Goal: Task Accomplishment & Management: Use online tool/utility

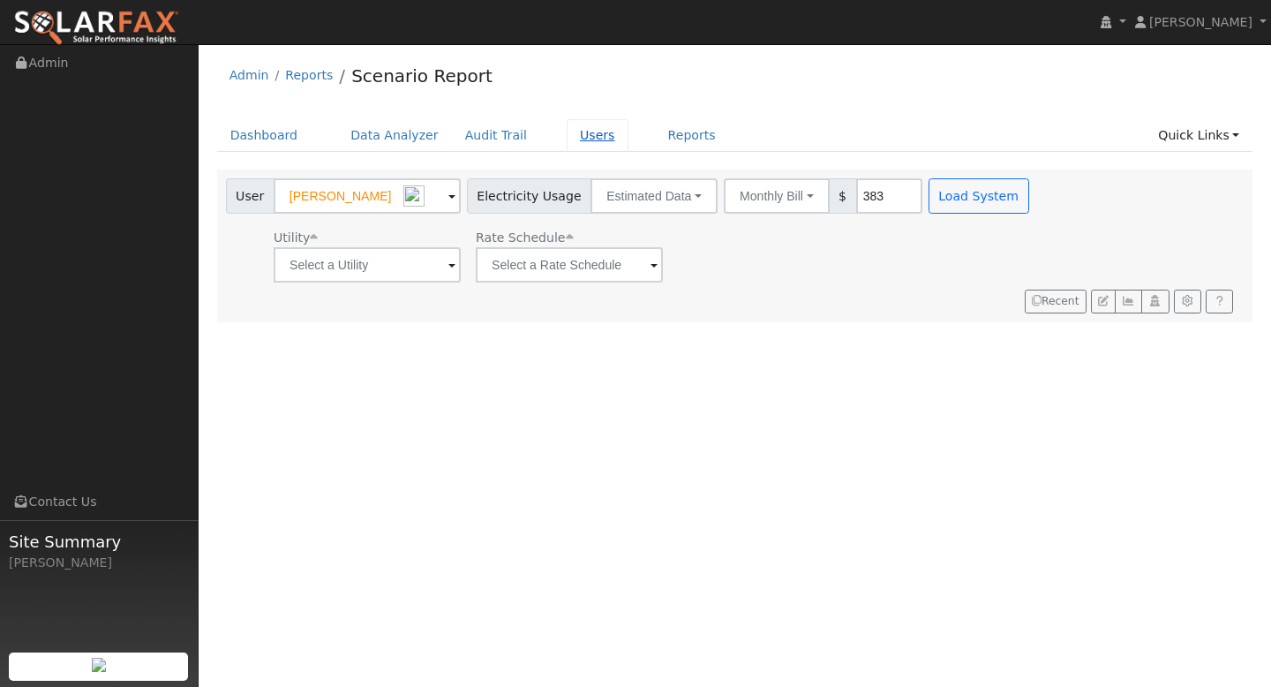
click at [569, 132] on link "Users" at bounding box center [598, 135] width 62 height 33
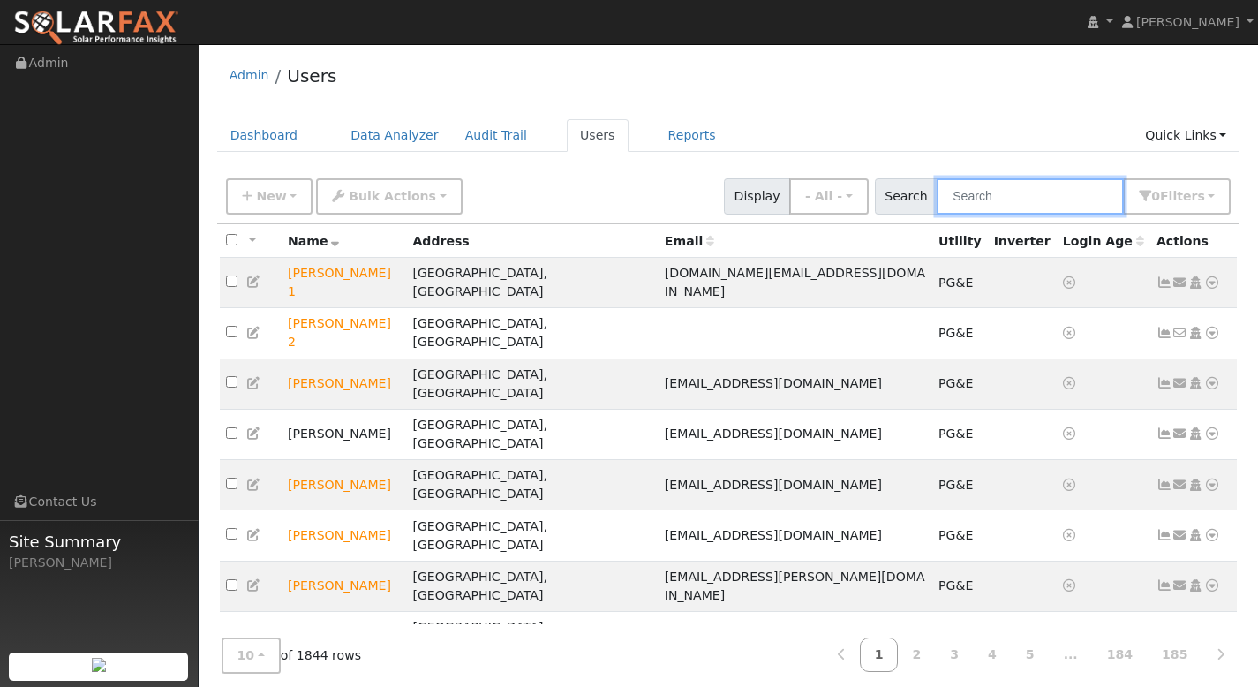
click at [1026, 204] on input "text" at bounding box center [1030, 196] width 187 height 36
paste input "[PERSON_NAME]"
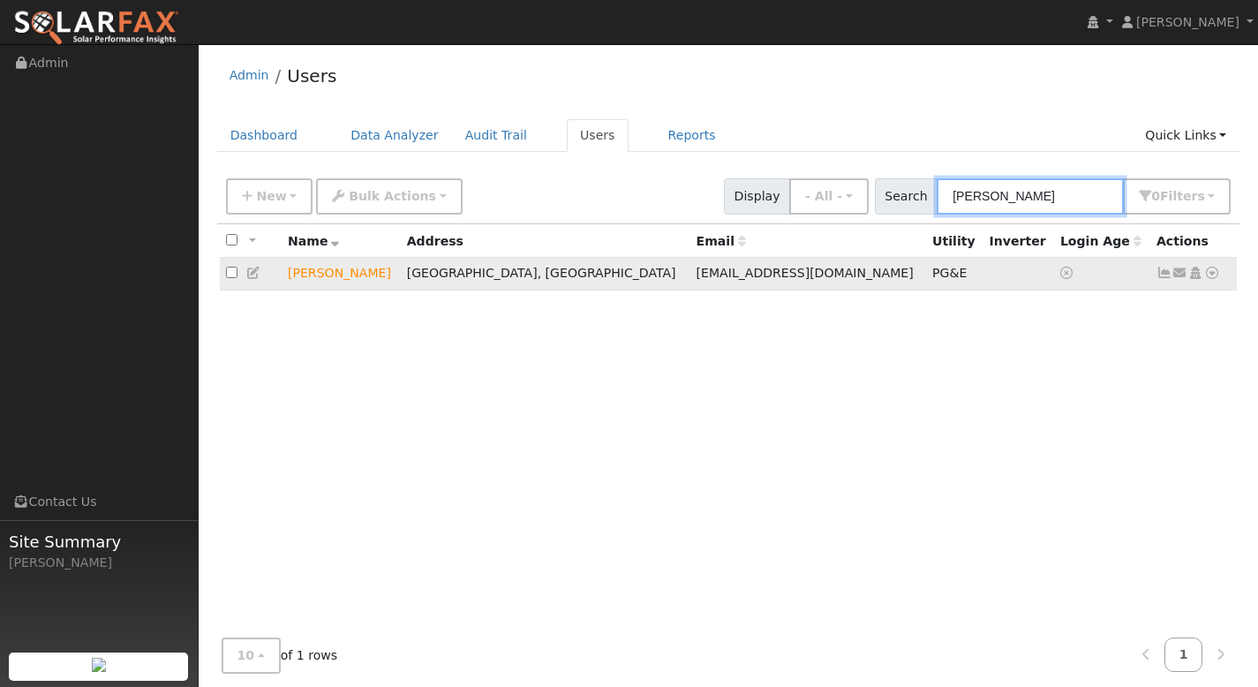
type input "[PERSON_NAME]"
click at [1214, 275] on icon at bounding box center [1212, 273] width 16 height 12
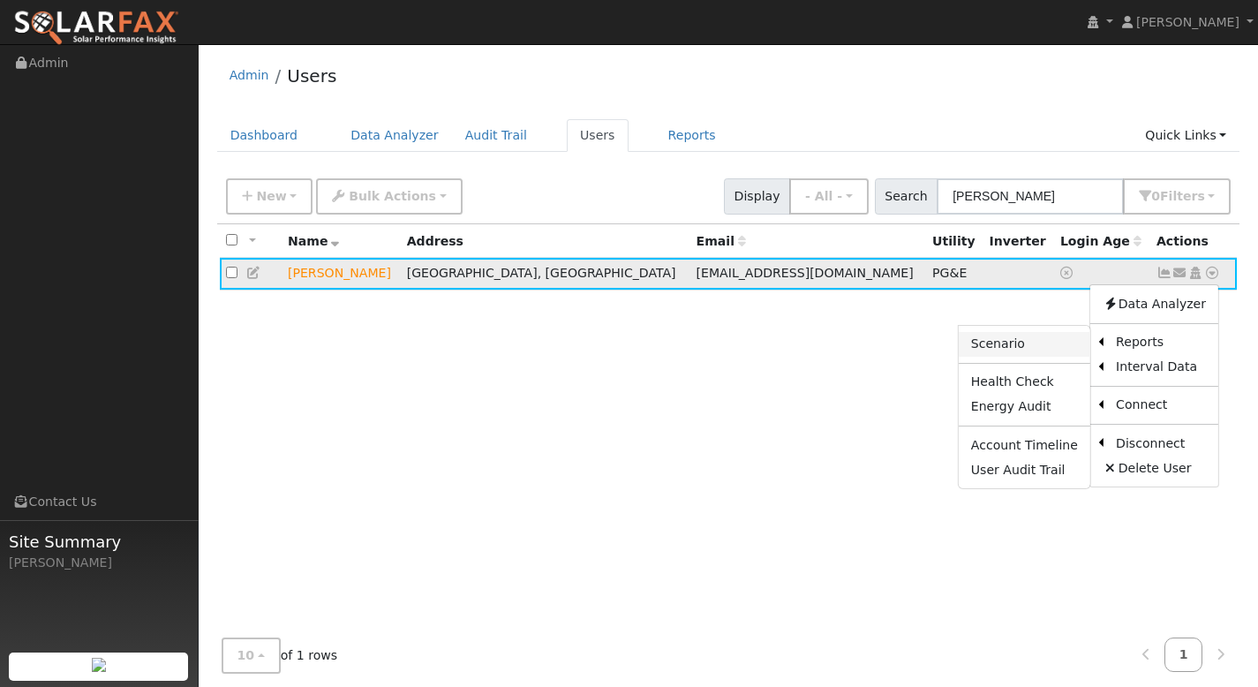
click at [1066, 340] on link "Scenario" at bounding box center [1025, 344] width 132 height 25
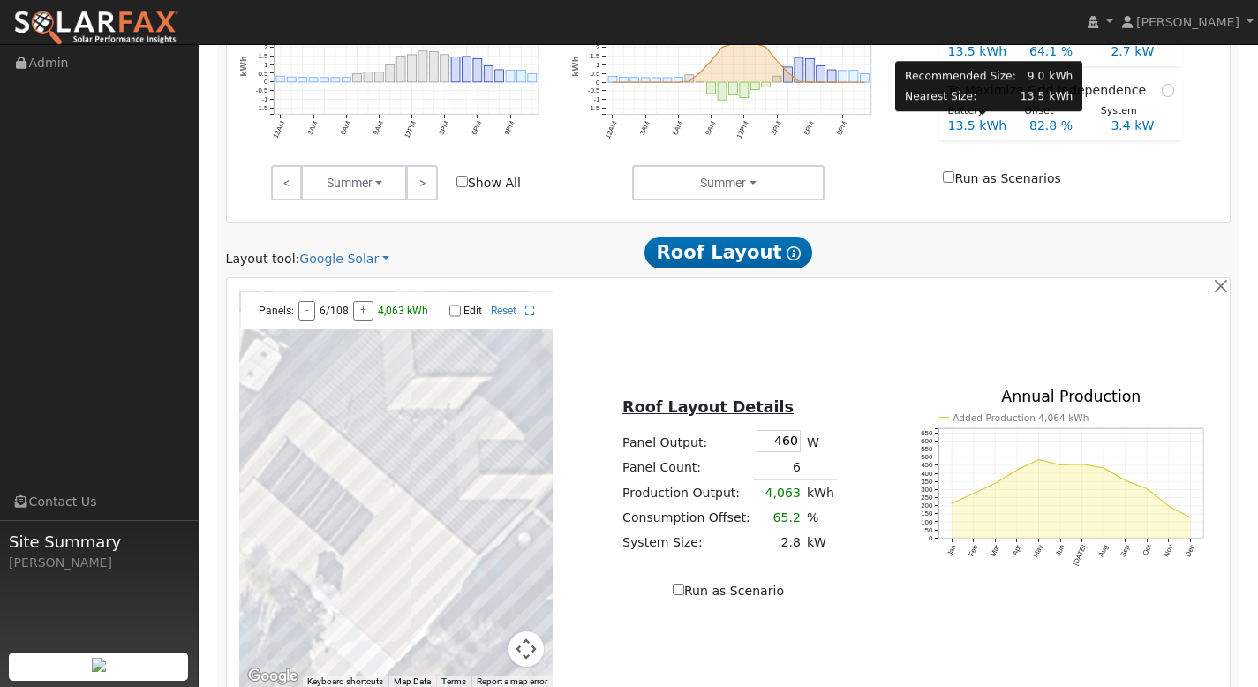
scroll to position [962, 0]
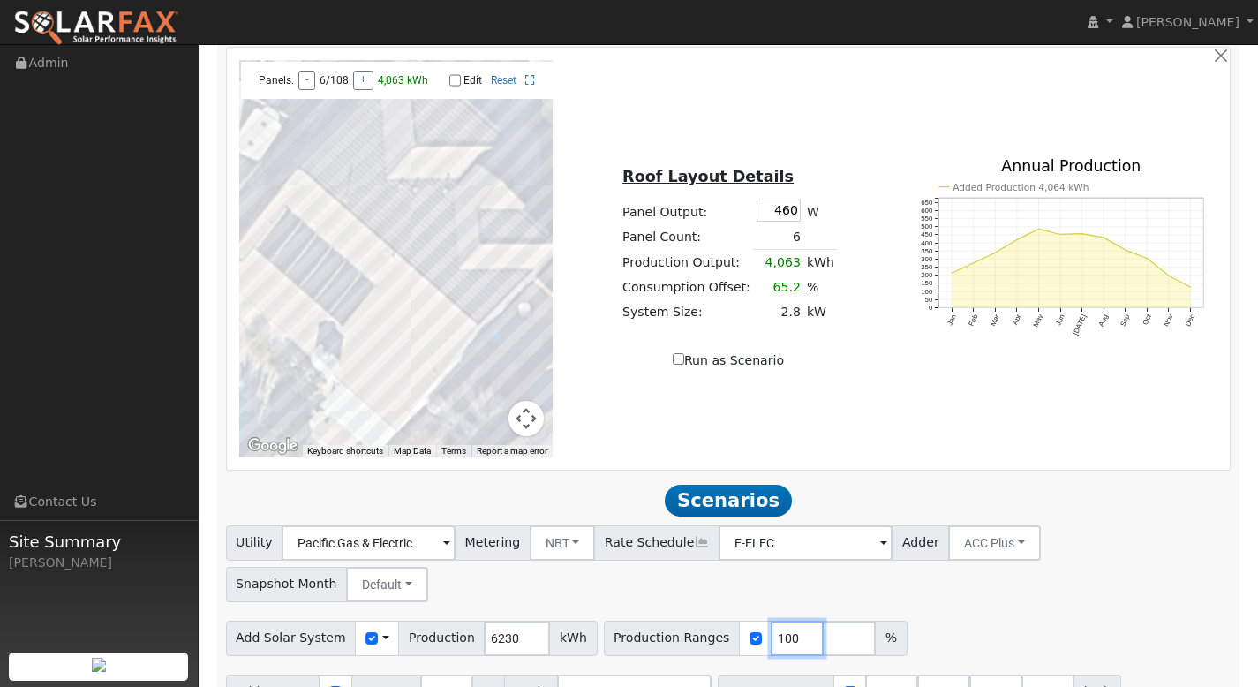
click at [778, 621] on input "100" at bounding box center [797, 638] width 53 height 35
type input "120"
click at [823, 621] on input "number" at bounding box center [849, 638] width 53 height 35
type input "140"
click at [875, 621] on input "number" at bounding box center [901, 638] width 53 height 35
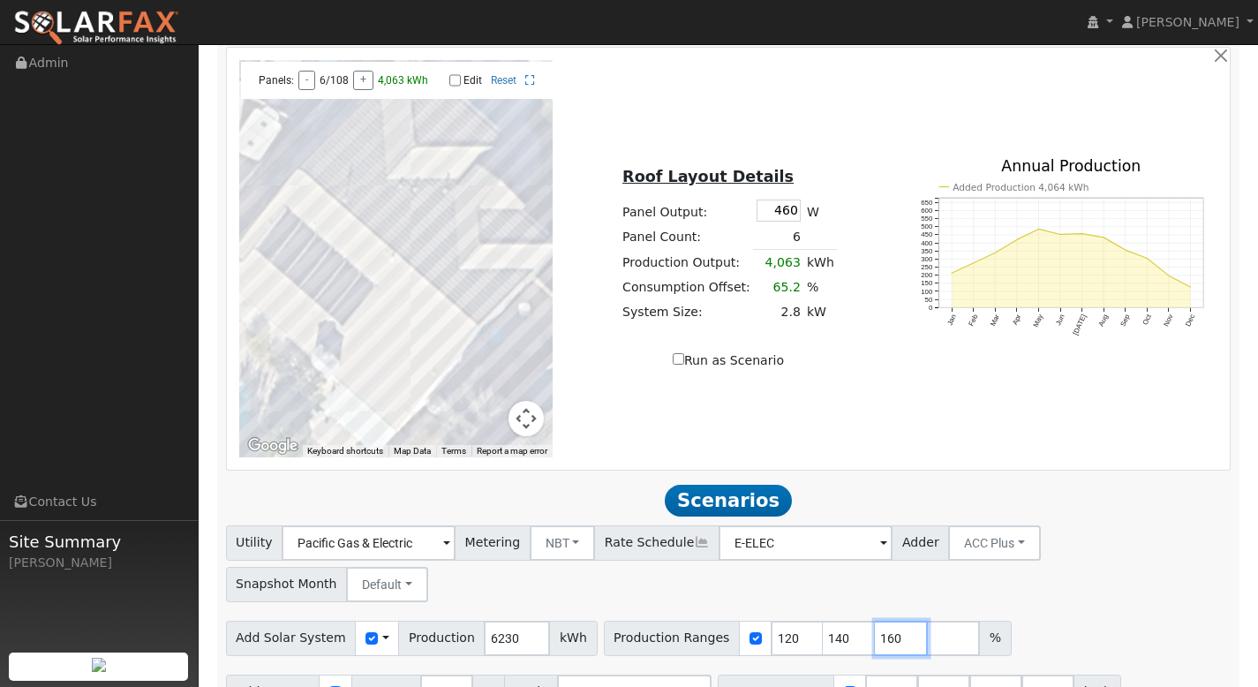
type input "160"
click at [927, 621] on input "number" at bounding box center [953, 638] width 53 height 35
type input "180"
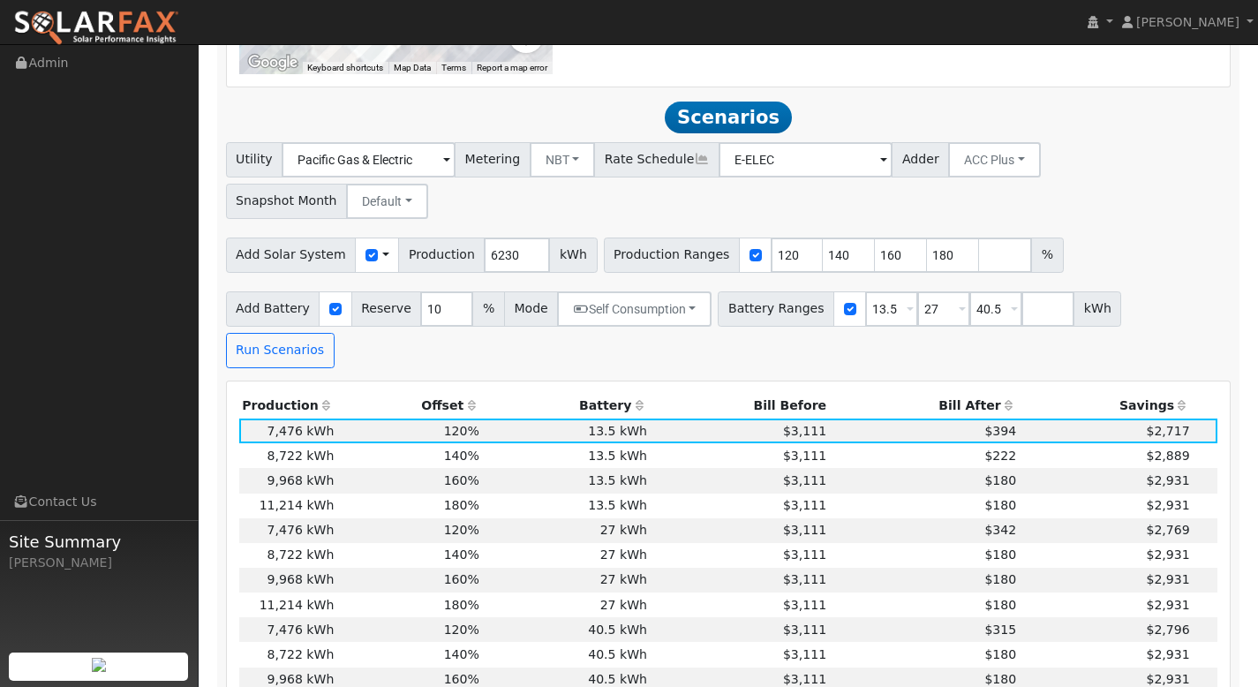
scroll to position [1393, 0]
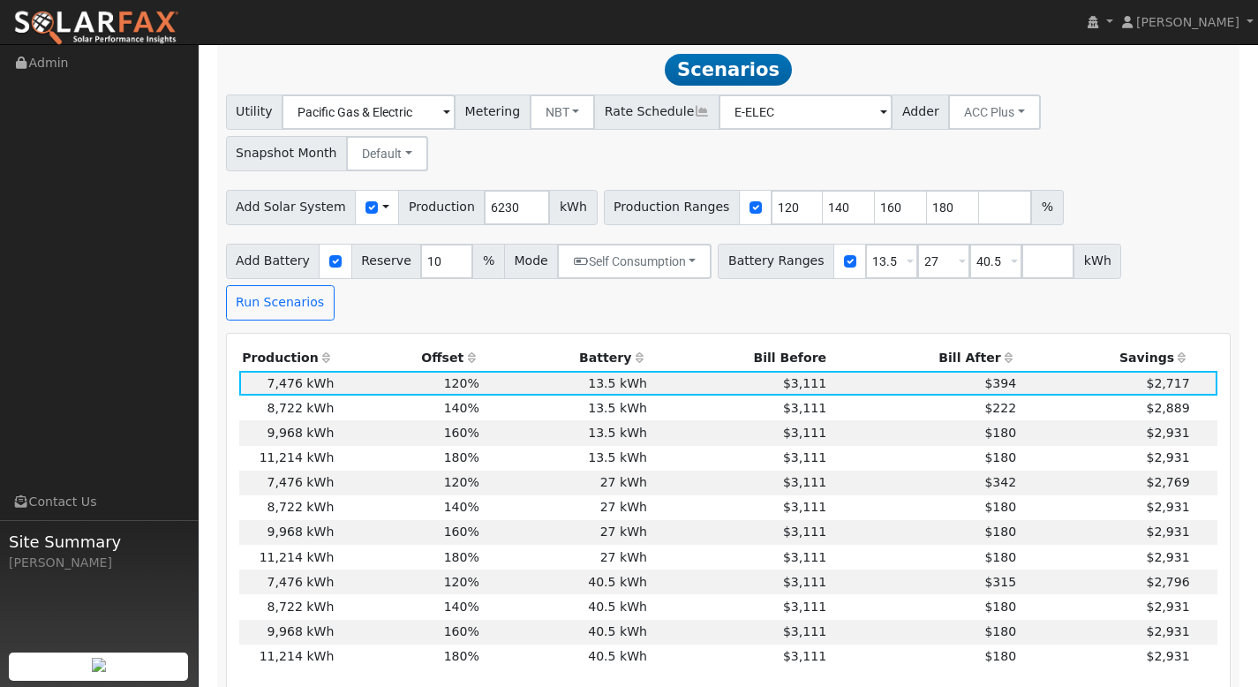
click at [979, 346] on th "Bill After" at bounding box center [925, 358] width 190 height 25
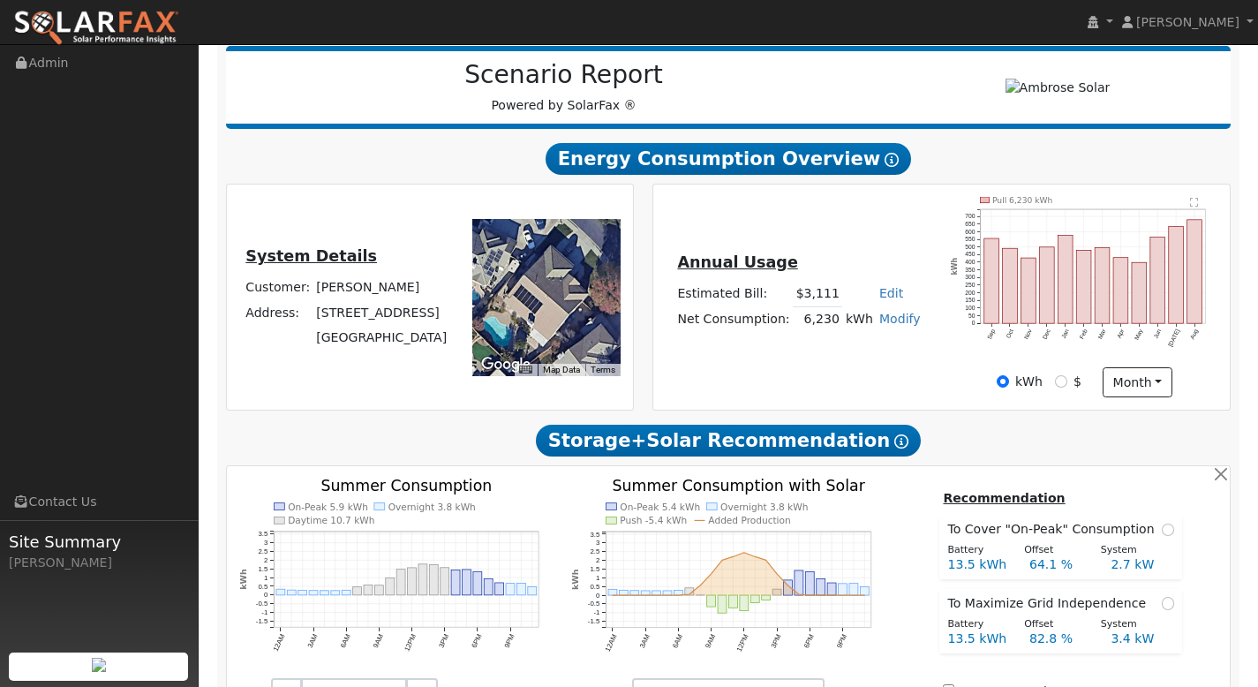
scroll to position [0, 0]
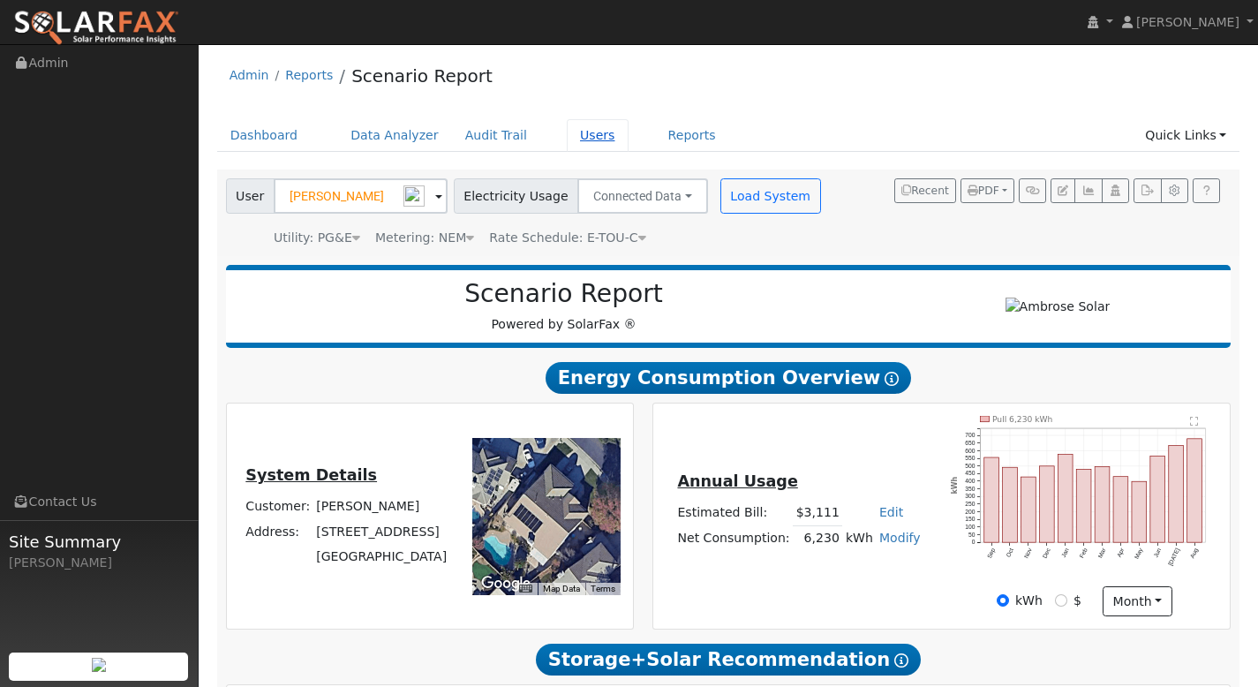
click at [584, 132] on link "Users" at bounding box center [598, 135] width 62 height 33
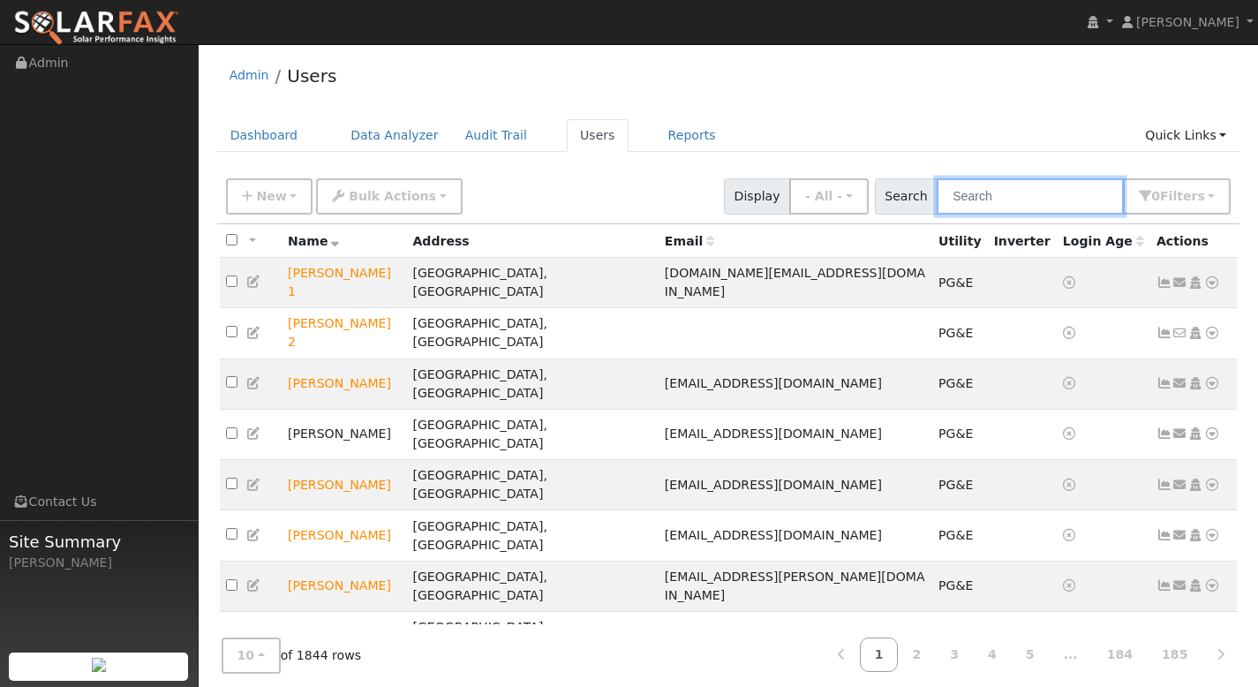
click at [991, 195] on input "text" at bounding box center [1030, 196] width 187 height 36
paste input "[PERSON_NAME]"
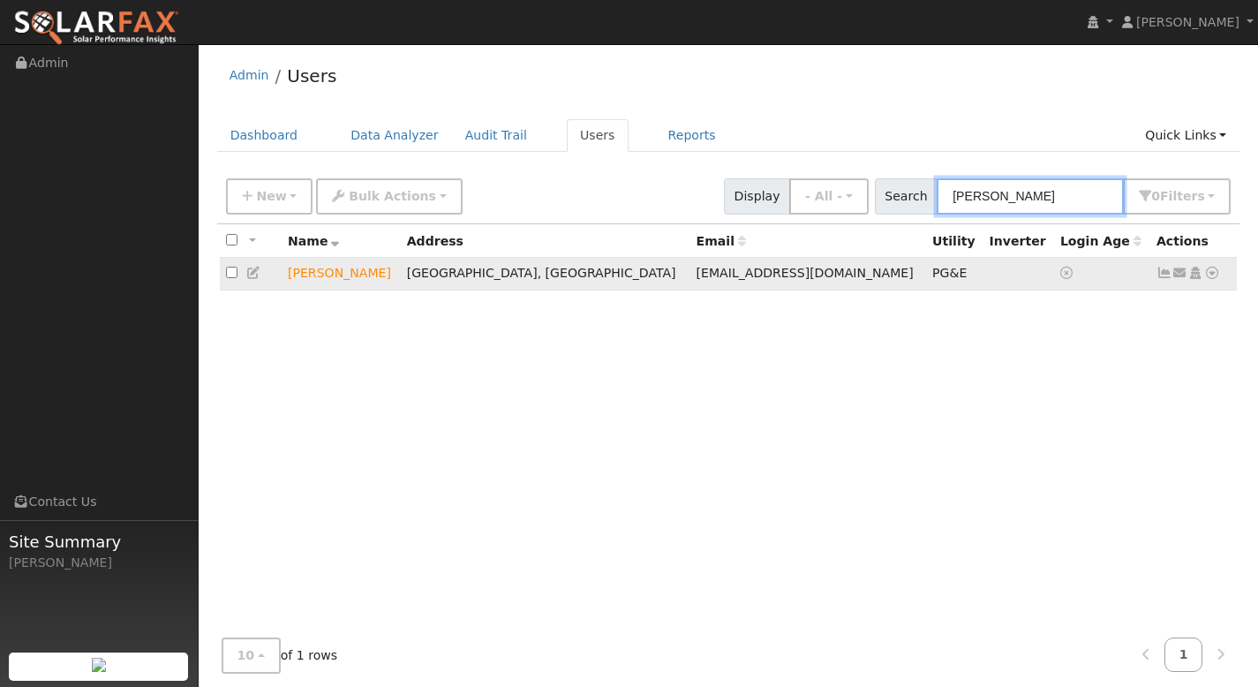
type input "[PERSON_NAME]"
click at [1217, 272] on icon at bounding box center [1212, 273] width 16 height 12
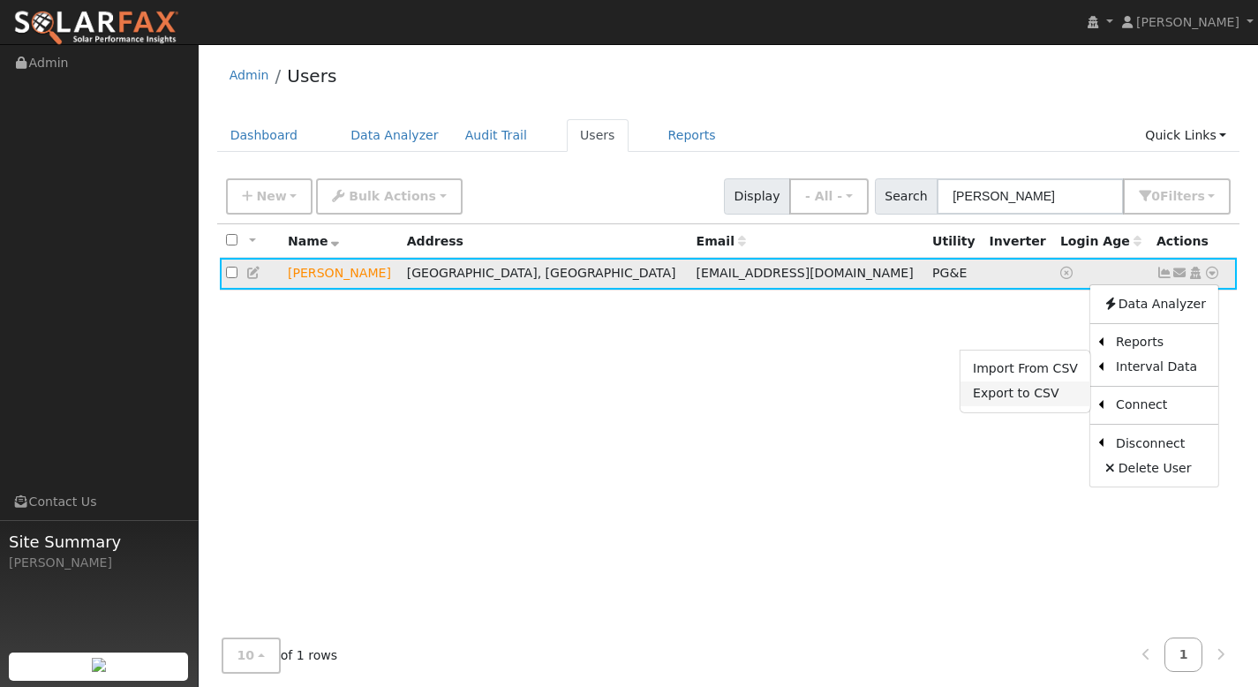
click at [1043, 388] on link "Export to CSV" at bounding box center [1026, 393] width 130 height 25
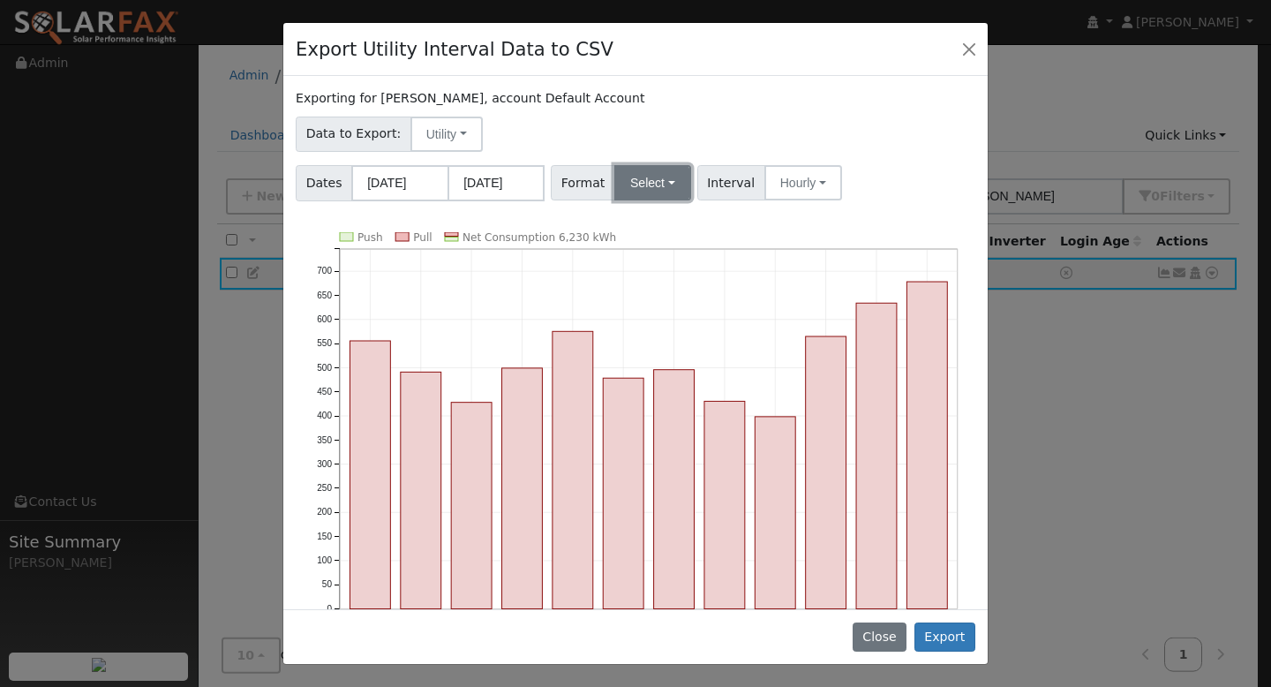
click at [633, 192] on button "Select" at bounding box center [652, 182] width 77 height 35
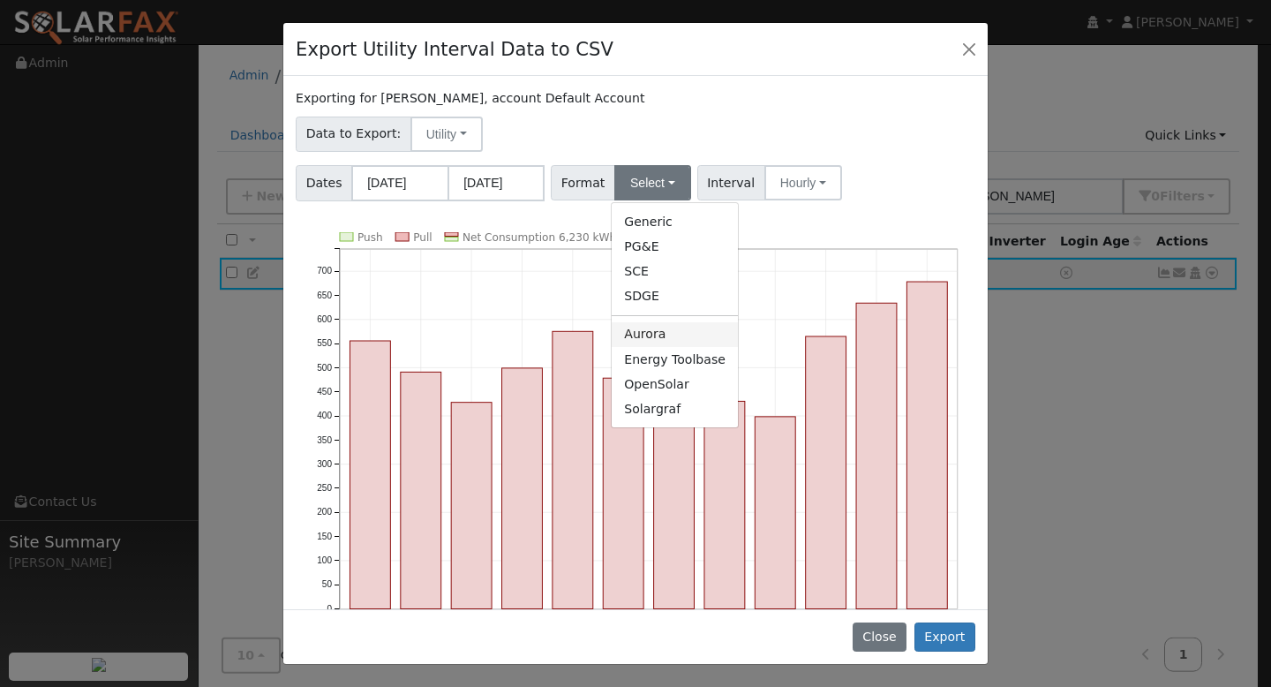
click at [697, 336] on link "Aurora" at bounding box center [675, 334] width 126 height 25
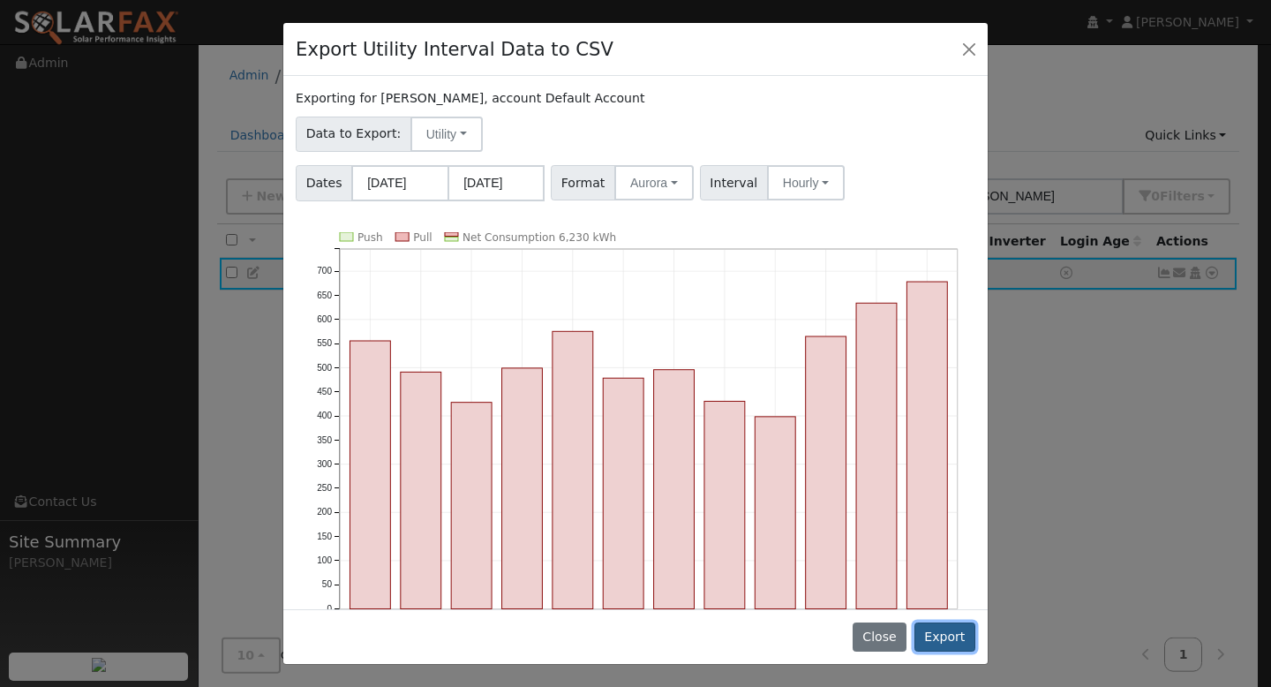
click at [934, 636] on button "Export" at bounding box center [945, 637] width 61 height 30
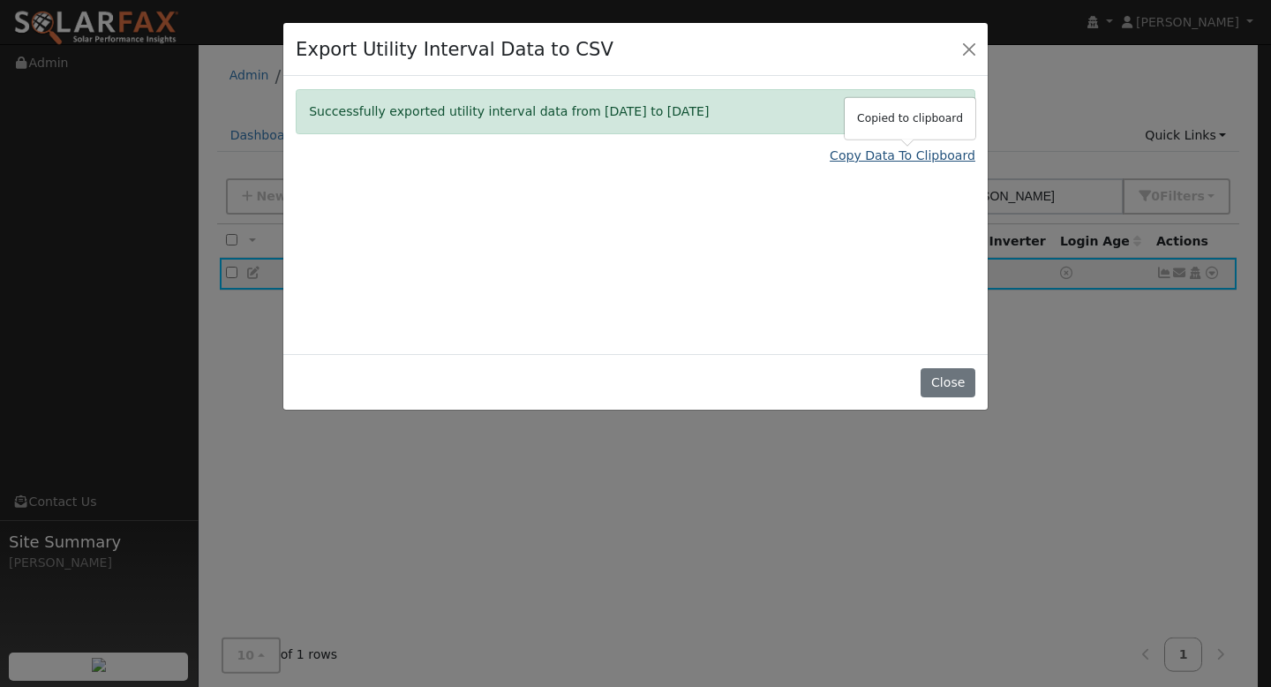
click at [901, 160] on link "Copy Data To Clipboard" at bounding box center [903, 156] width 146 height 19
click at [937, 387] on button "Close" at bounding box center [948, 383] width 54 height 30
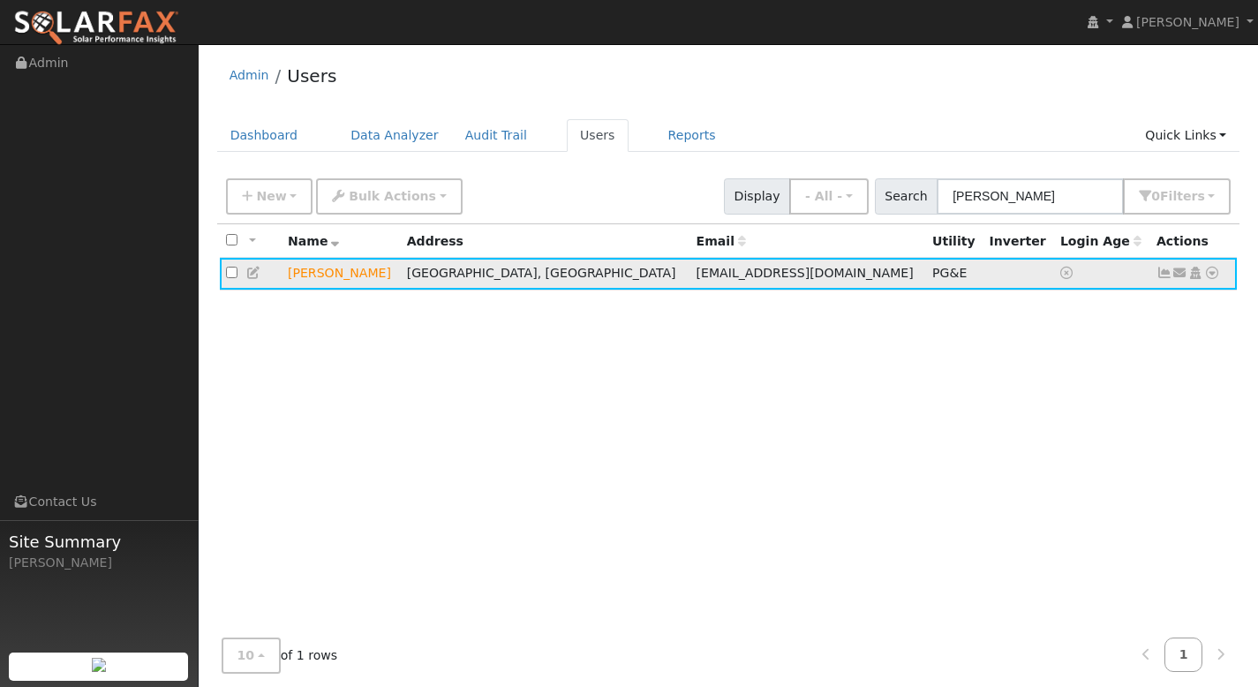
click at [1212, 275] on icon at bounding box center [1212, 273] width 16 height 12
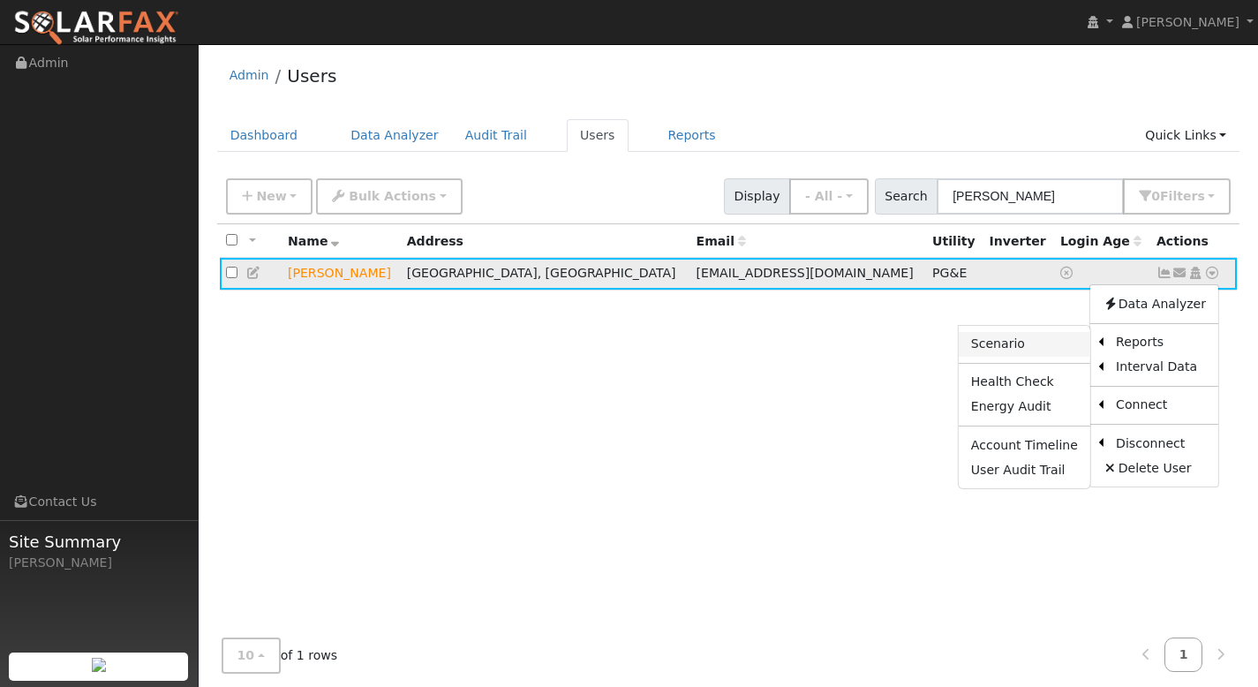
click at [1049, 348] on link "Scenario" at bounding box center [1025, 344] width 132 height 25
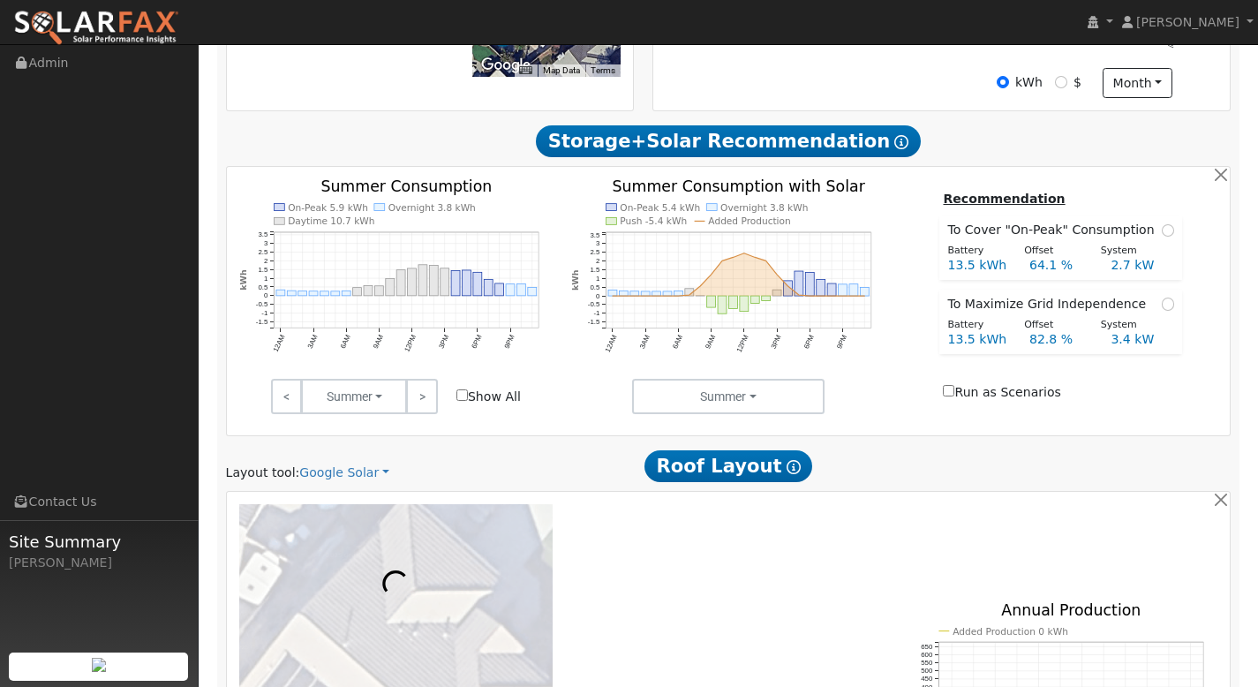
scroll to position [962, 0]
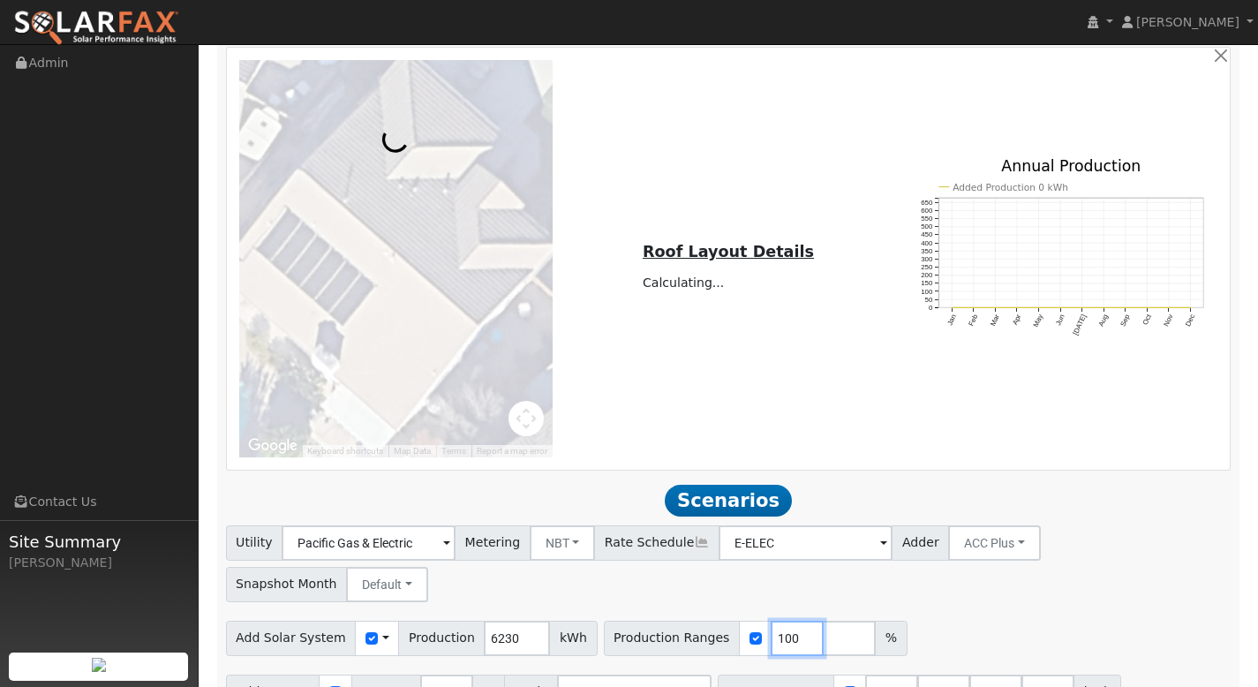
click at [779, 621] on input "100" at bounding box center [797, 638] width 53 height 35
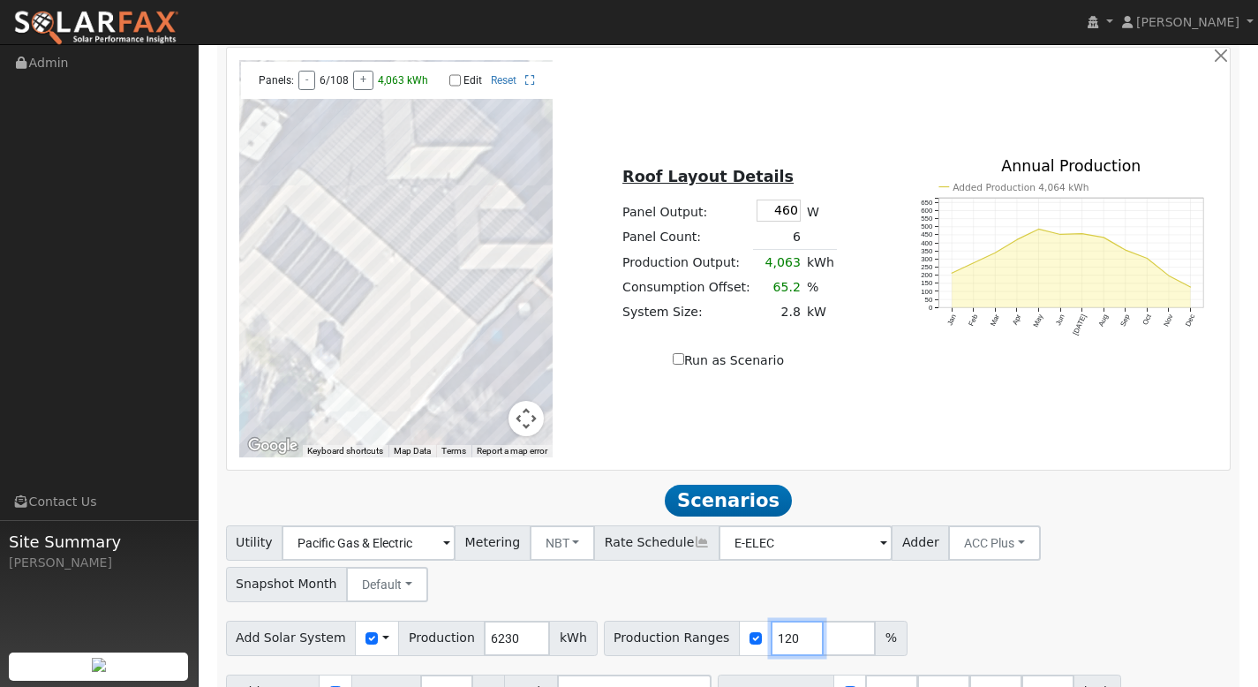
type input "120"
click at [823, 621] on input "number" at bounding box center [849, 638] width 53 height 35
type input "140"
click at [875, 621] on input "number" at bounding box center [901, 638] width 53 height 35
type input "160"
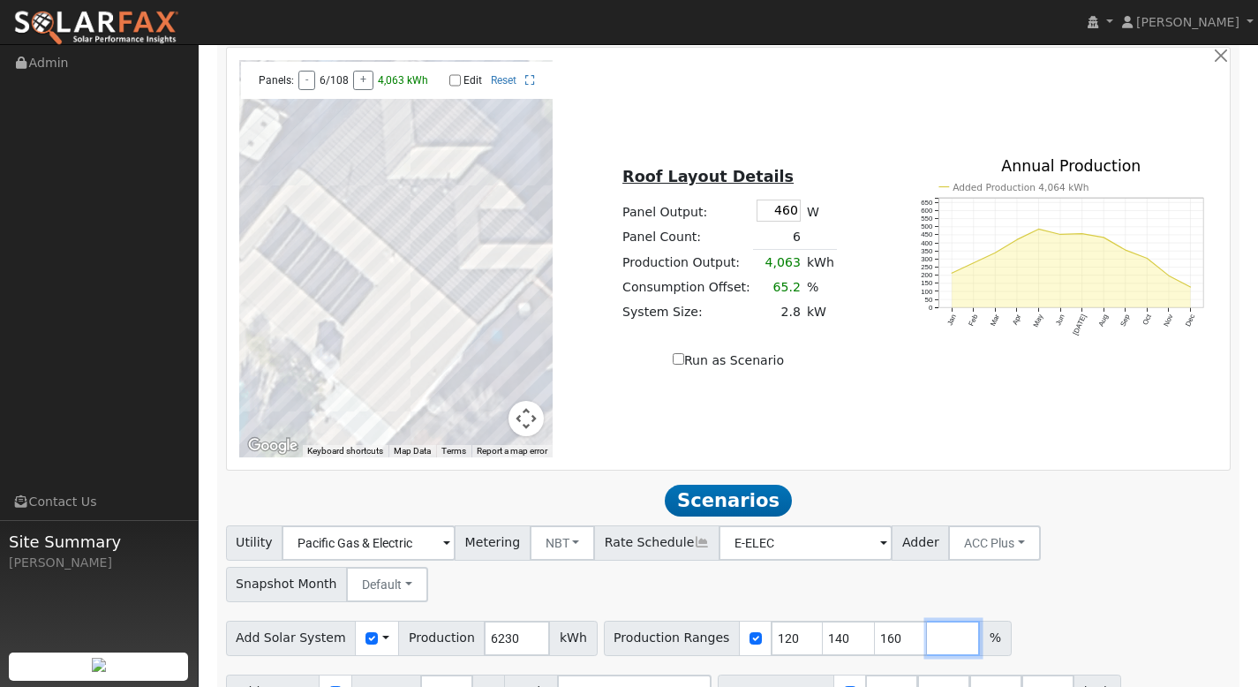
click at [927, 621] on input "number" at bounding box center [953, 638] width 53 height 35
type input "180"
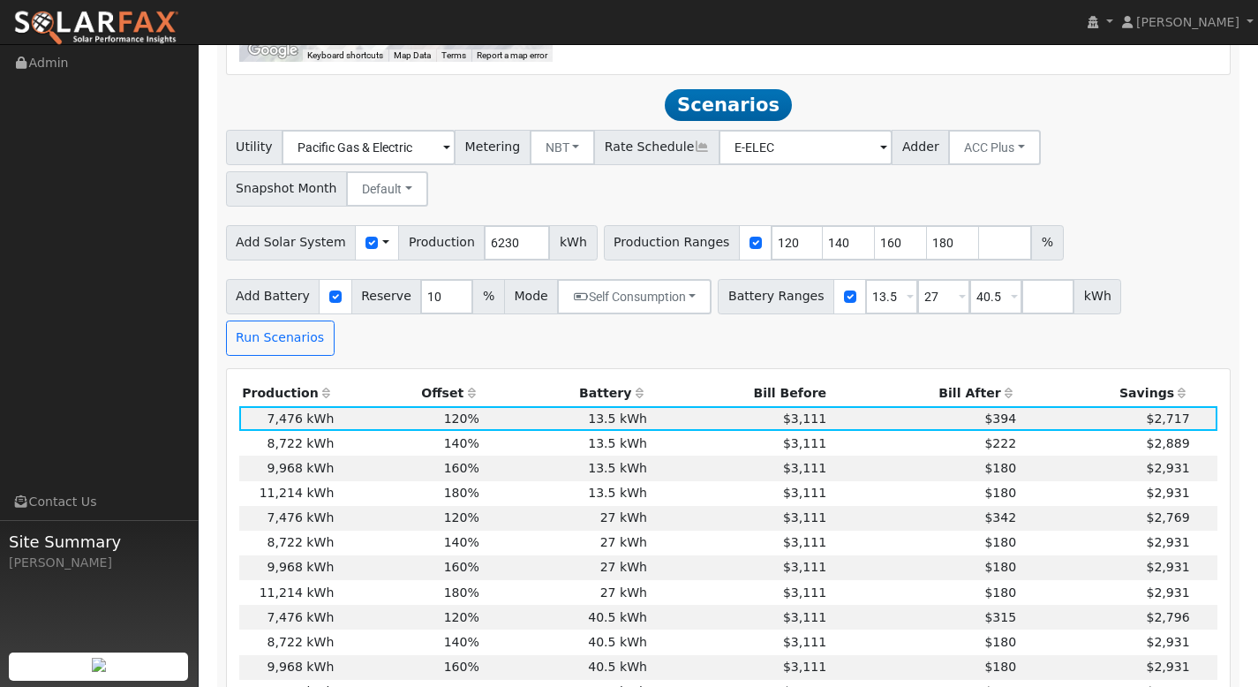
scroll to position [1393, 0]
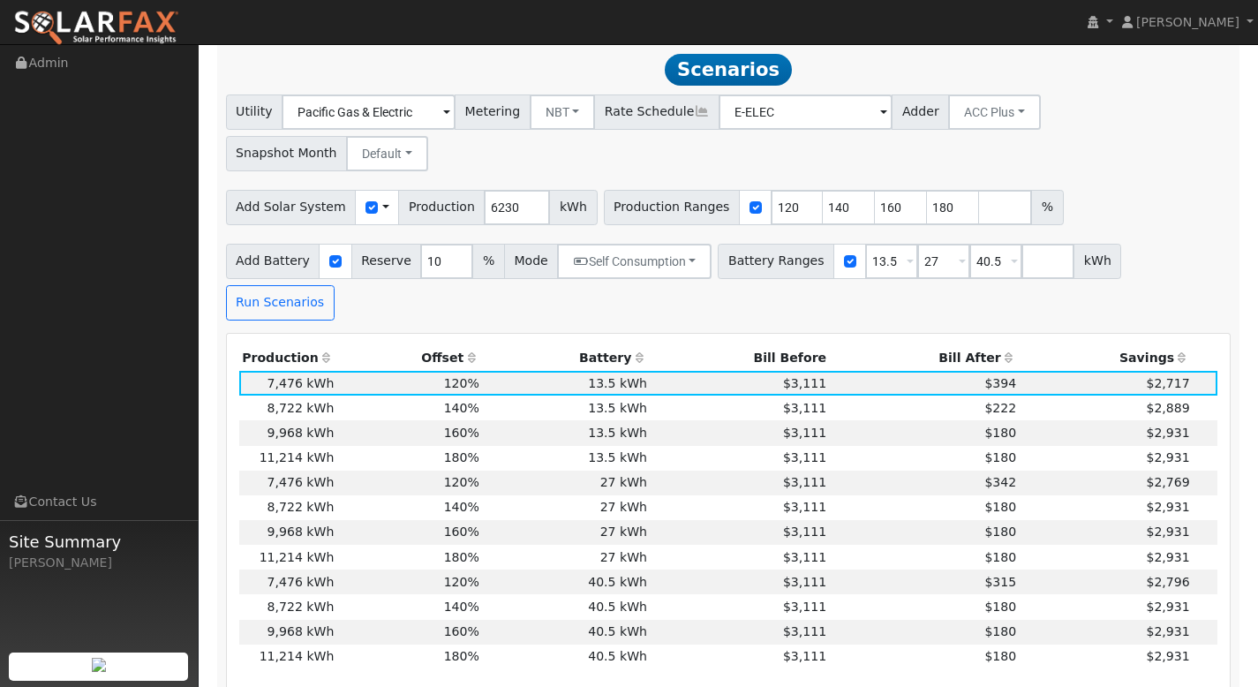
click at [955, 346] on th "Bill After" at bounding box center [925, 358] width 190 height 25
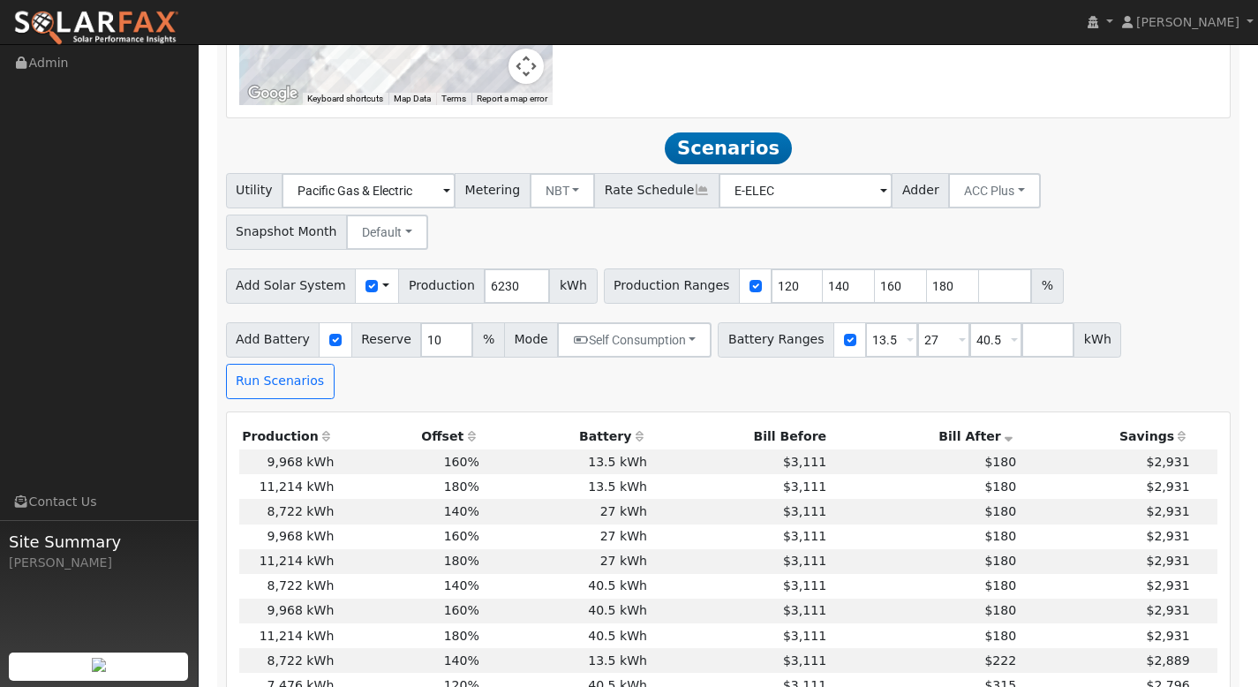
scroll to position [967, 0]
